Goal: Task Accomplishment & Management: Manage account settings

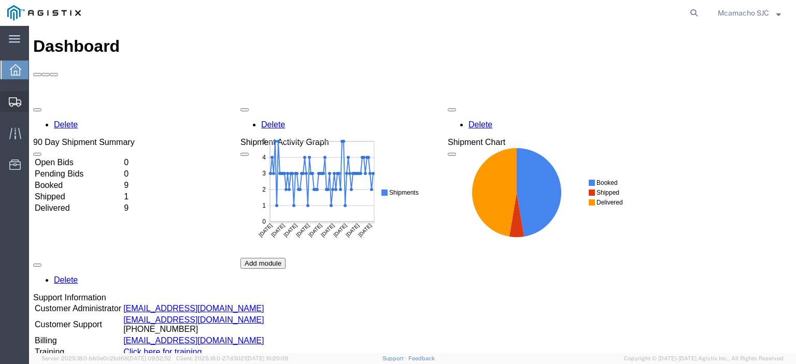
click at [36, 102] on span "Shipments" at bounding box center [32, 101] width 7 height 21
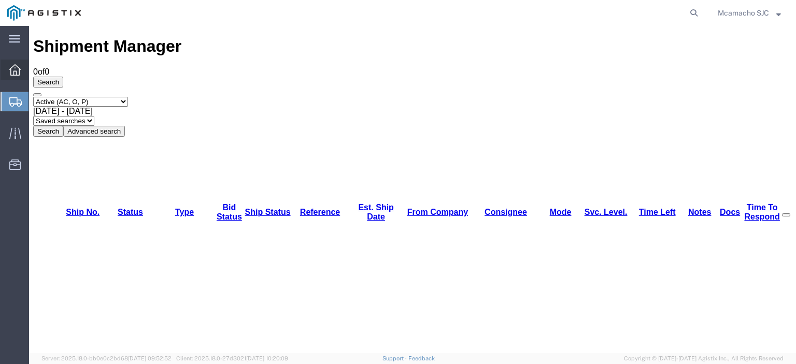
click at [36, 77] on span "Dashboard" at bounding box center [32, 70] width 7 height 21
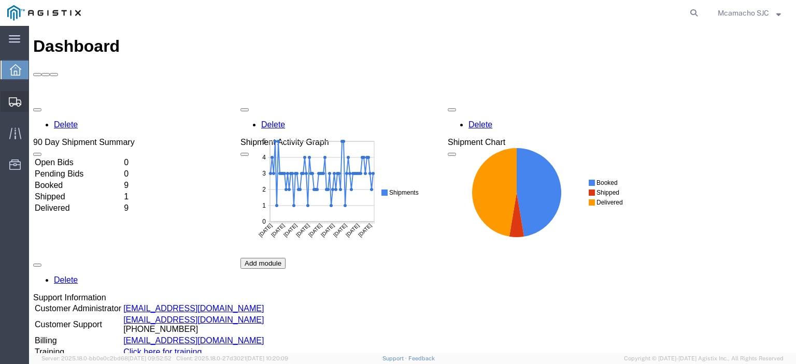
click at [11, 101] on icon at bounding box center [15, 101] width 12 height 9
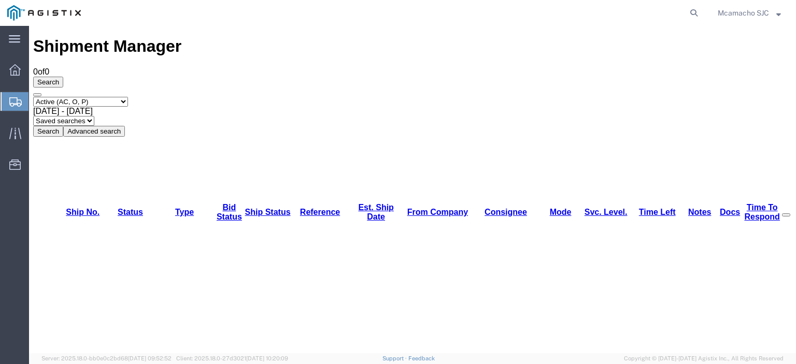
click at [116, 97] on select "Select status Active (AC, O, P) All Approved Awaiting Confirmation (AC) Booked …" at bounding box center [80, 102] width 95 height 10
select select "BOOK"
click at [33, 97] on select "Select status Active (AC, O, P) All Approved Awaiting Confirmation (AC) Booked …" at bounding box center [80, 102] width 95 height 10
click at [63, 126] on button "Search" at bounding box center [48, 131] width 30 height 11
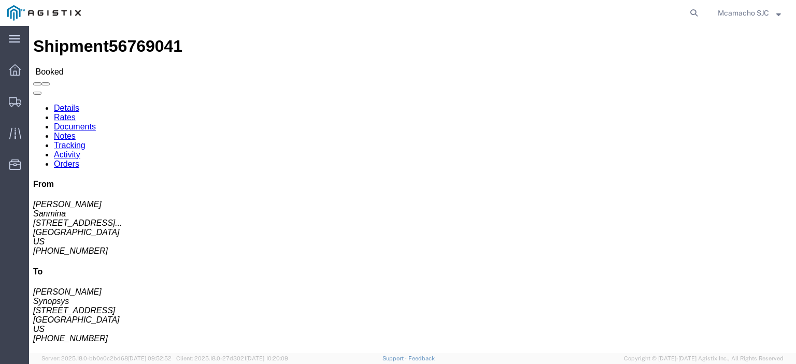
click link "Tracking"
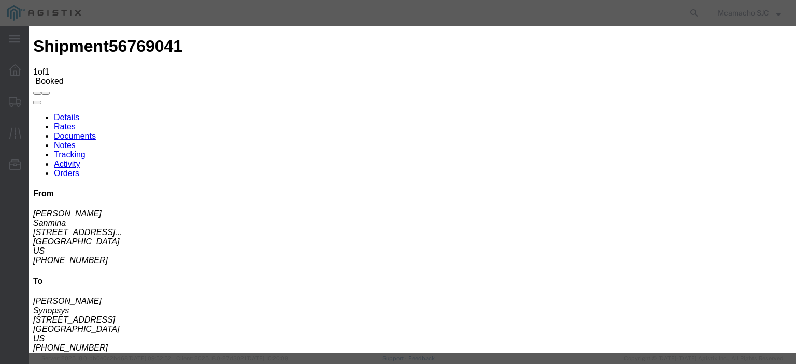
type input "[DATE]"
type input "3:11 PM"
select select "DELIVRED"
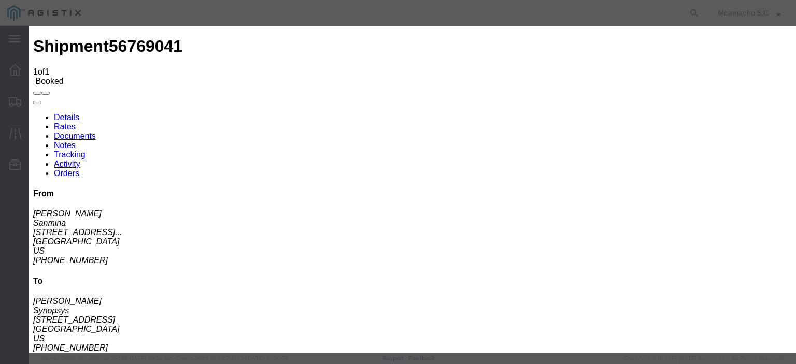
type input "[DATE]"
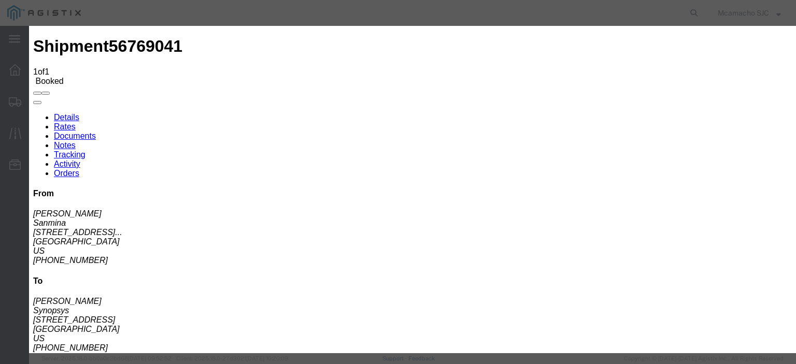
type input "V.DUYEN"
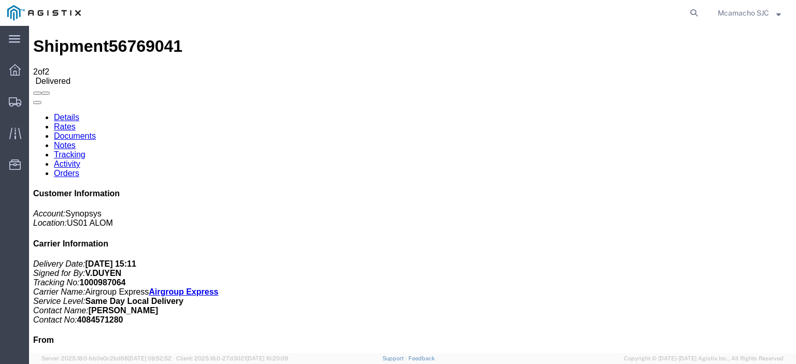
click at [96, 132] on link "Documents" at bounding box center [75, 136] width 42 height 9
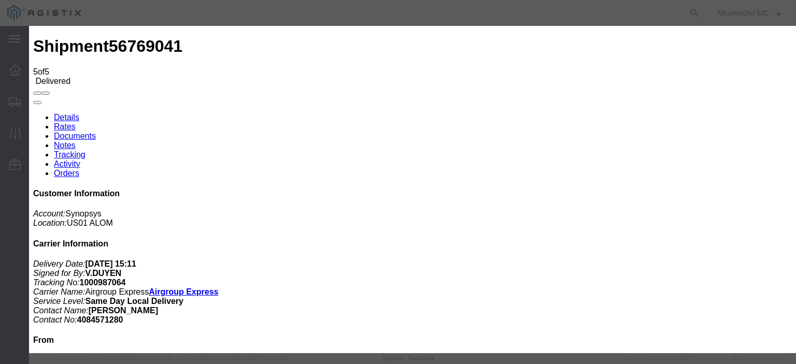
type input "C:\fakepath\1000987064 HCPOD.pdf"
type input "AIRGROUP"
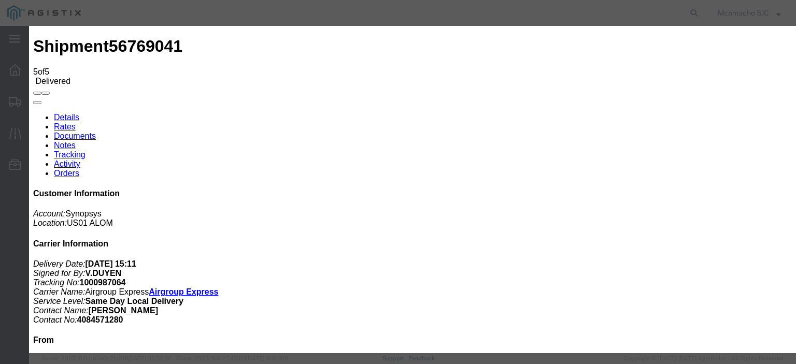
type input "POD"
select select "PROOF_OF_DELIVERY"
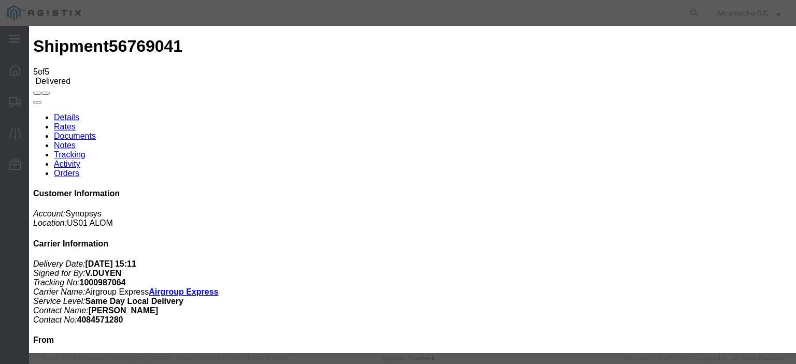
type input "HCPOD"
select select
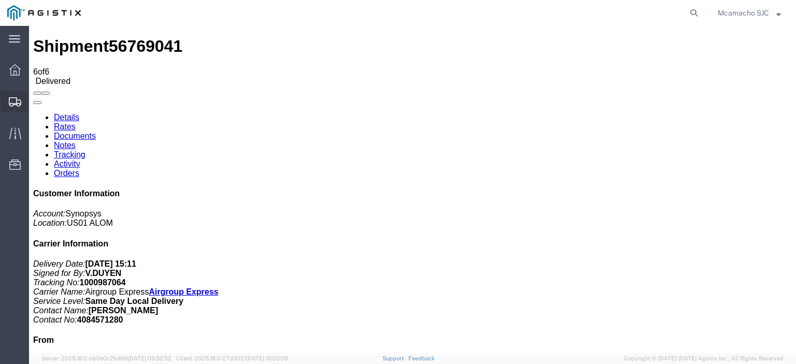
click at [18, 101] on icon at bounding box center [15, 101] width 12 height 9
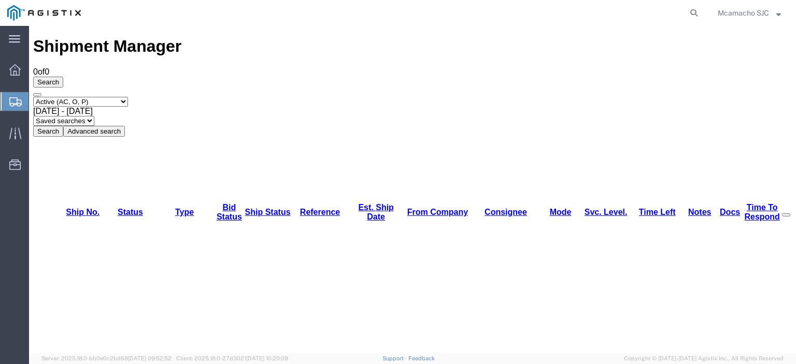
click at [84, 97] on select "Select status Active (AC, O, P) All Approved Awaiting Confirmation (AC) Booked …" at bounding box center [80, 102] width 95 height 10
select select "BOOK"
click at [33, 97] on select "Select status Active (AC, O, P) All Approved Awaiting Confirmation (AC) Booked …" at bounding box center [80, 102] width 95 height 10
click at [63, 126] on button "Search" at bounding box center [48, 131] width 30 height 11
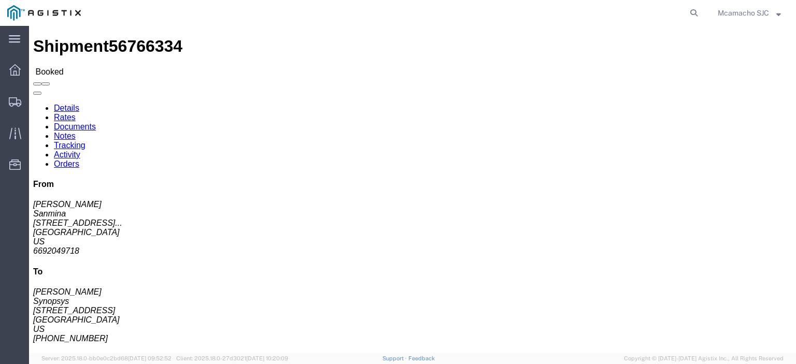
click link "Tracking"
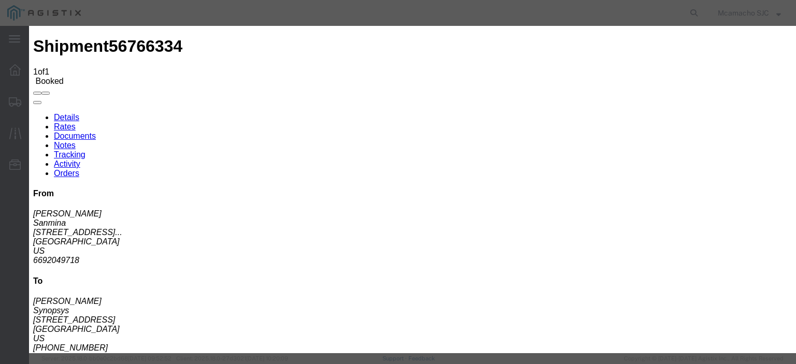
type input "[DATE]"
drag, startPoint x: 343, startPoint y: 133, endPoint x: 352, endPoint y: 130, distance: 9.7
type input "3:10 PM"
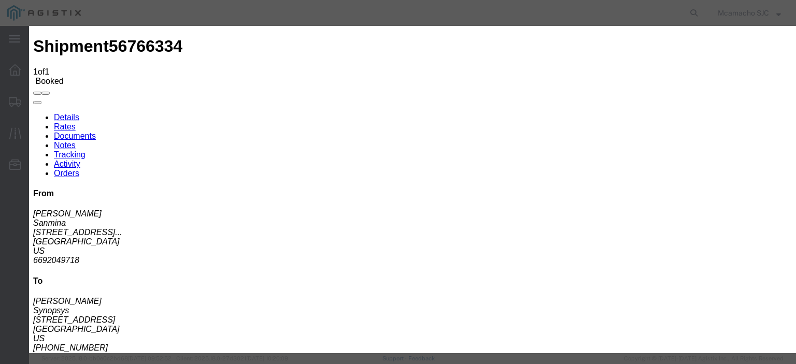
select select "DELIVRED"
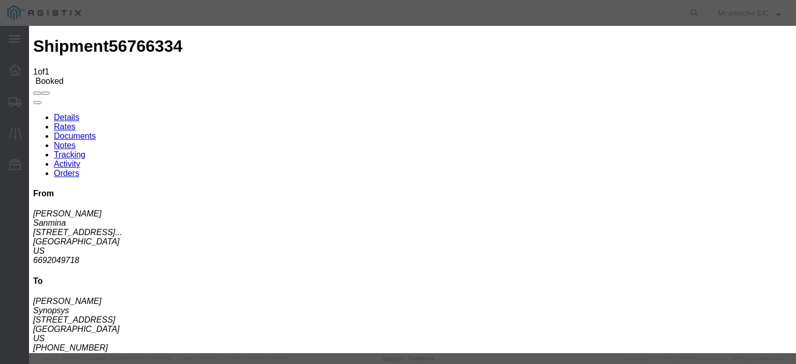
type input "[DATE]"
type input "V.DUYEN"
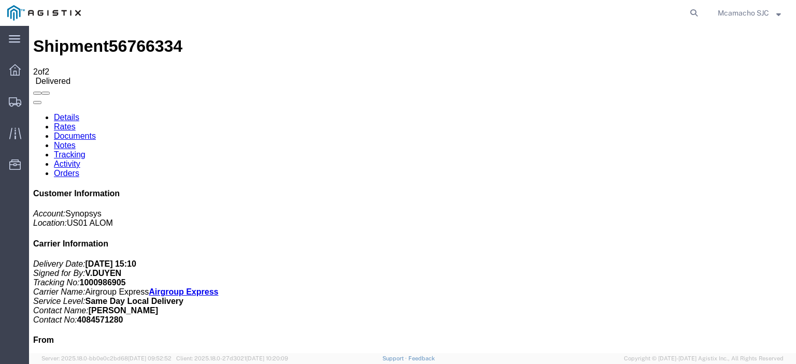
click at [96, 132] on link "Documents" at bounding box center [75, 136] width 42 height 9
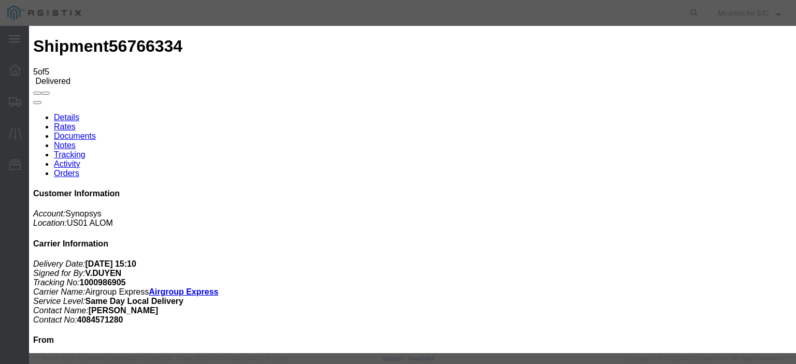
type input "C:\fakepath\1000986905 HCPOD.pdf"
drag, startPoint x: 356, startPoint y: 108, endPoint x: 361, endPoint y: 115, distance: 8.9
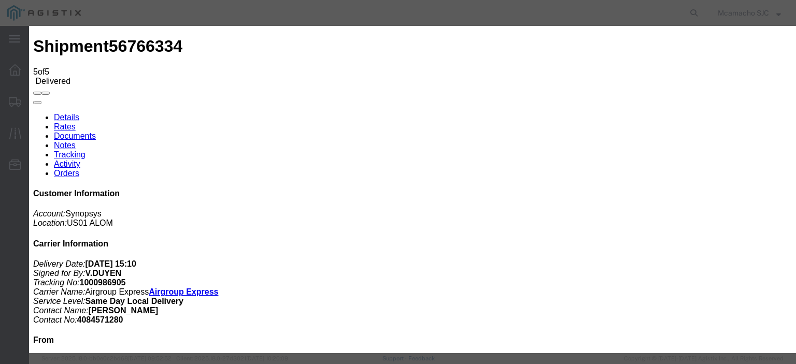
type input "AIRGROUP"
type input "POD"
select select "PROOF_OF_DELIVERY"
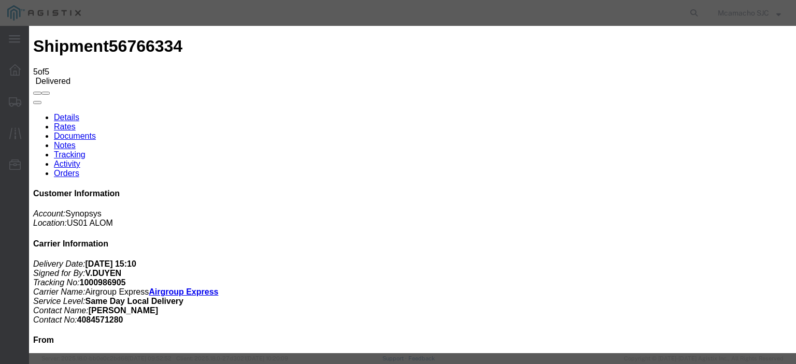
type input "HCPOD"
select select
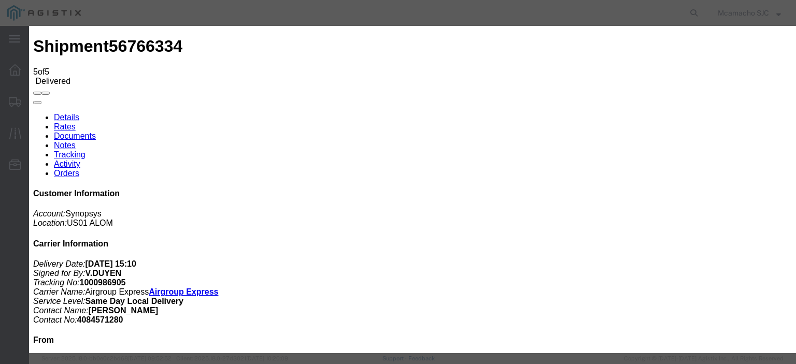
select select
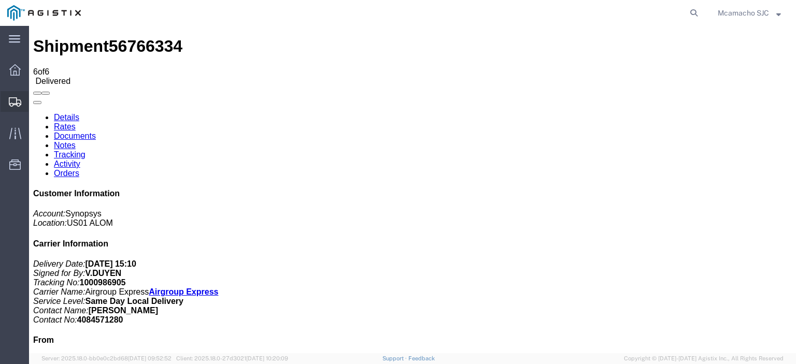
click at [36, 101] on span "Shipments" at bounding box center [32, 101] width 7 height 21
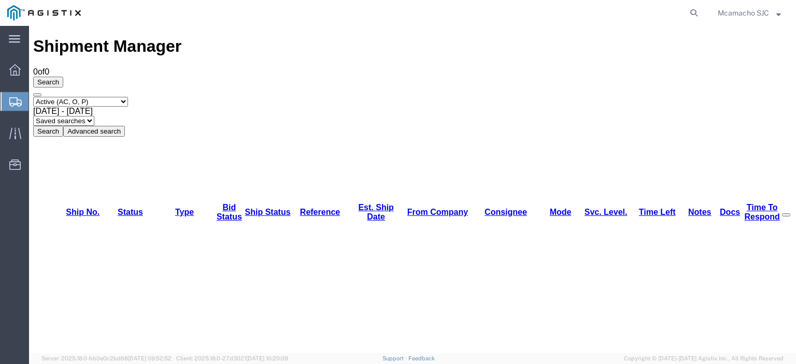
click at [87, 97] on select "Select status Active (AC, O, P) All Approved Awaiting Confirmation (AC) Booked …" at bounding box center [80, 102] width 95 height 10
select select "BOOK"
click at [33, 97] on select "Select status Active (AC, O, P) All Approved Awaiting Confirmation (AC) Booked …" at bounding box center [80, 102] width 95 height 10
click at [63, 126] on button "Search" at bounding box center [48, 131] width 30 height 11
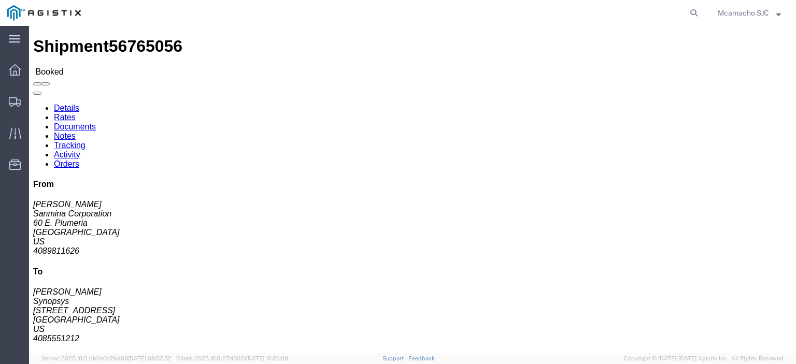
click link "Tracking"
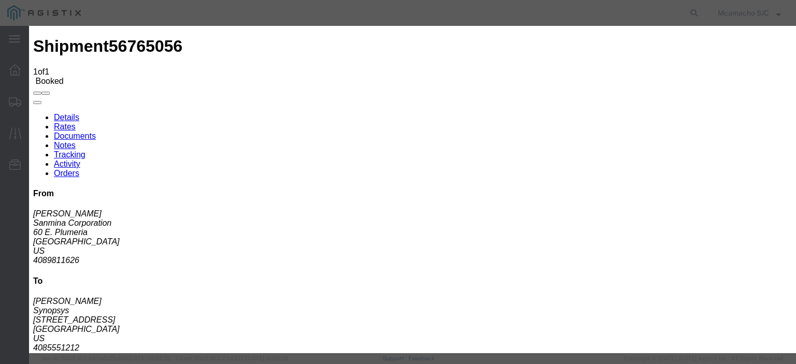
type input "[DATE]"
type input "3:11 PM"
select select "DELIVRED"
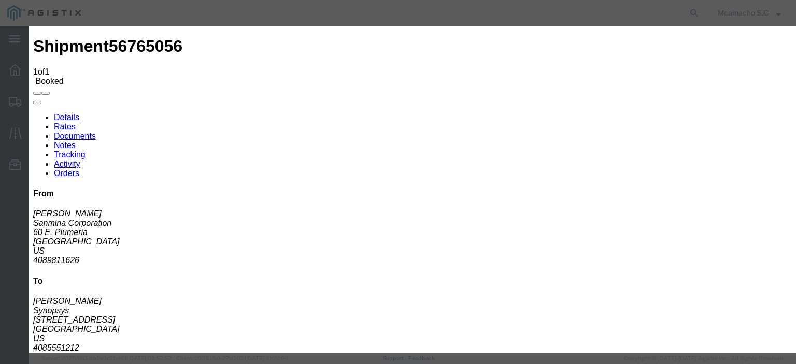
type input "[DATE]"
type input "V.DUYEN"
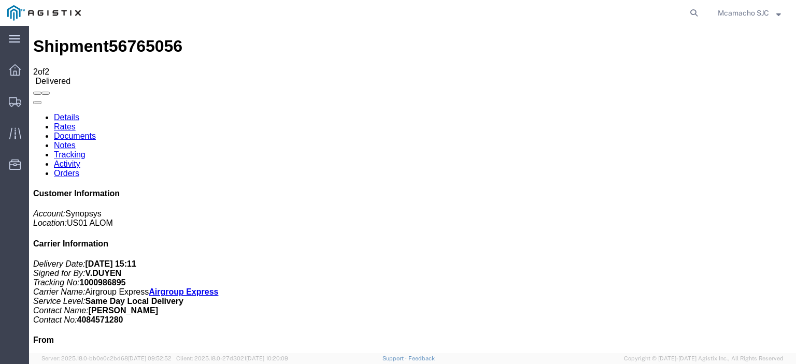
click at [96, 132] on link "Documents" at bounding box center [75, 136] width 42 height 9
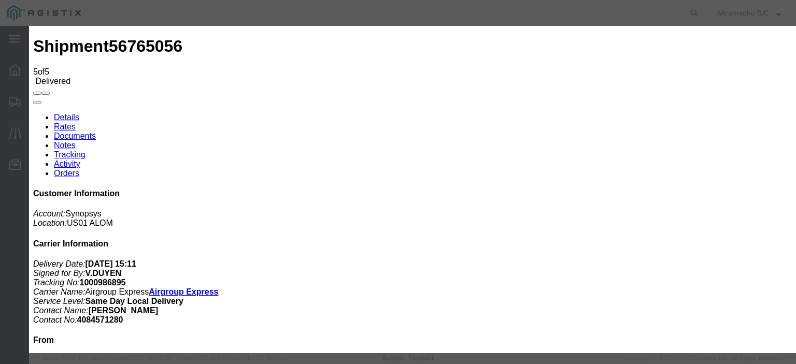
type input "C:\fakepath\1000986895 HCPOD.pdf"
type input "AIRGROUP"
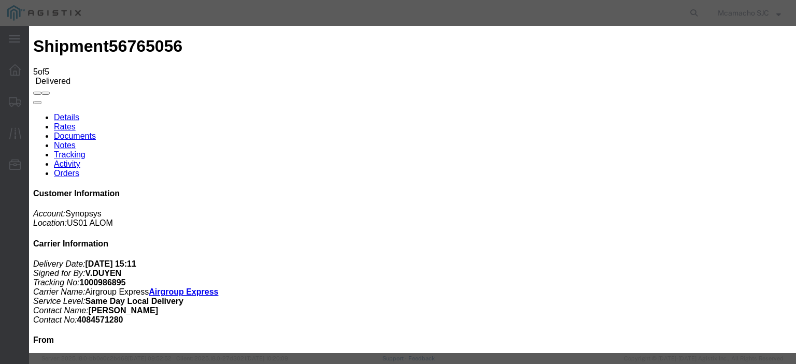
type input "HCPOD"
select select "PROOF_OF_DELIVERY"
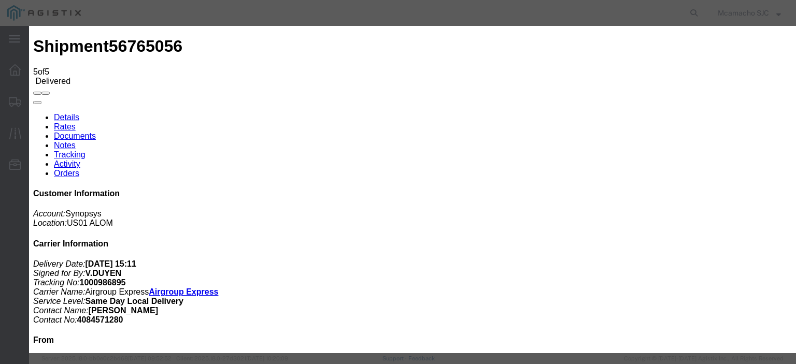
select select
